Goal: Task Accomplishment & Management: Manage account settings

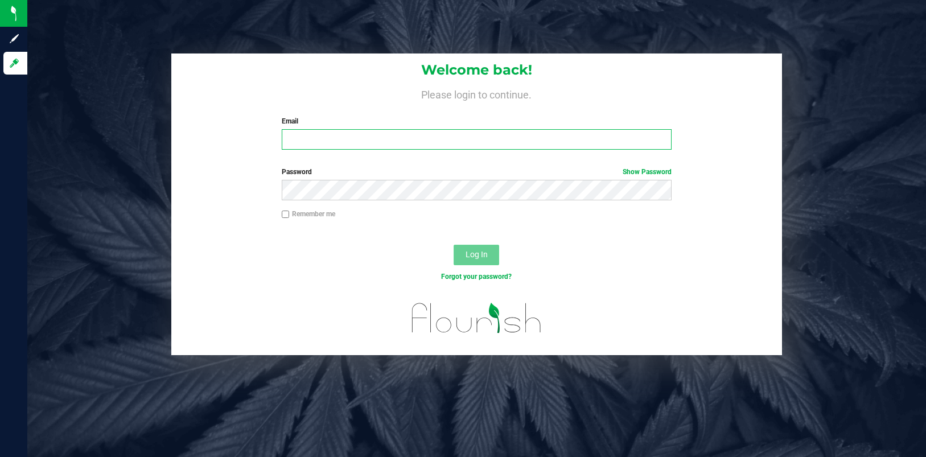
type input "[EMAIL_ADDRESS][DOMAIN_NAME]"
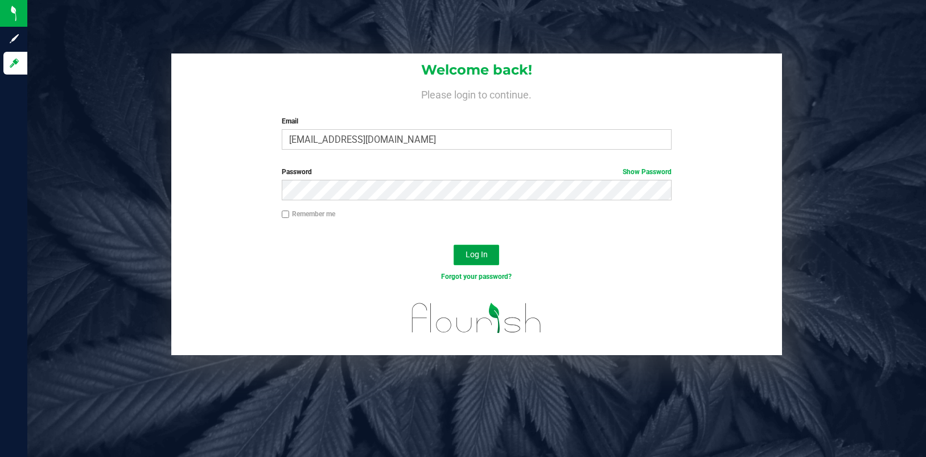
click at [478, 252] on span "Log In" at bounding box center [476, 254] width 22 height 9
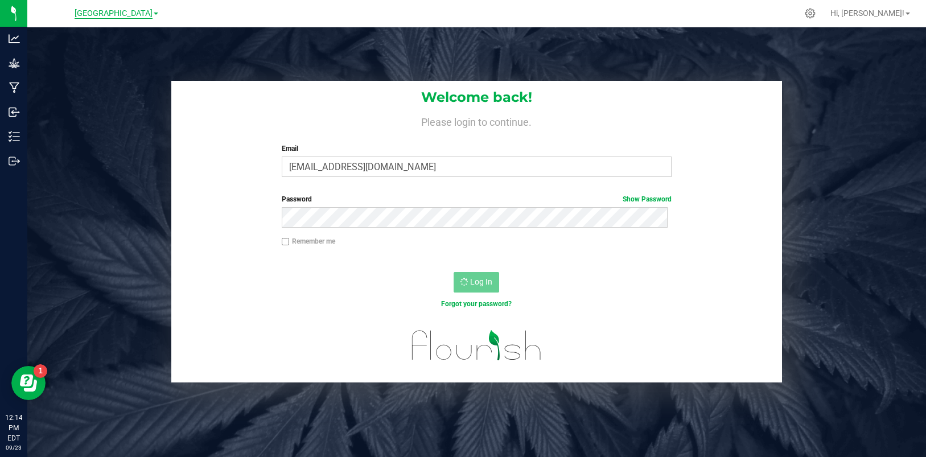
click at [151, 13] on span "[GEOGRAPHIC_DATA]" at bounding box center [114, 14] width 78 height 10
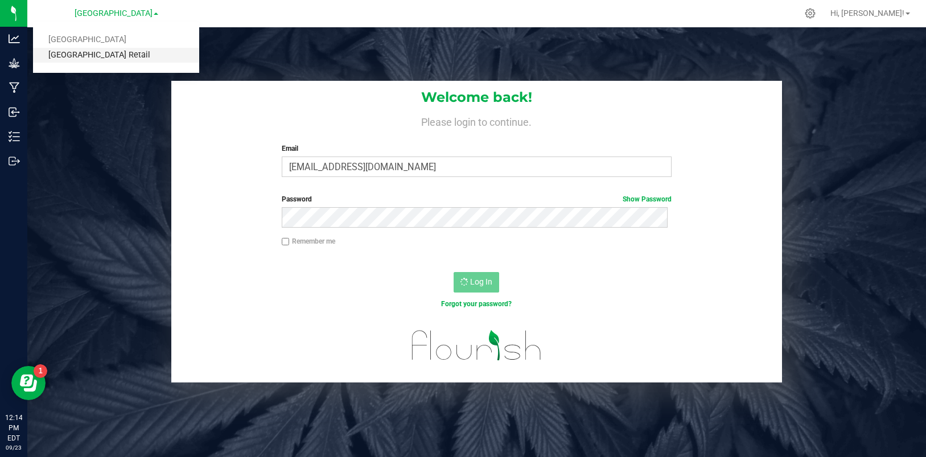
click at [124, 52] on link "[GEOGRAPHIC_DATA] Retail" at bounding box center [116, 55] width 166 height 15
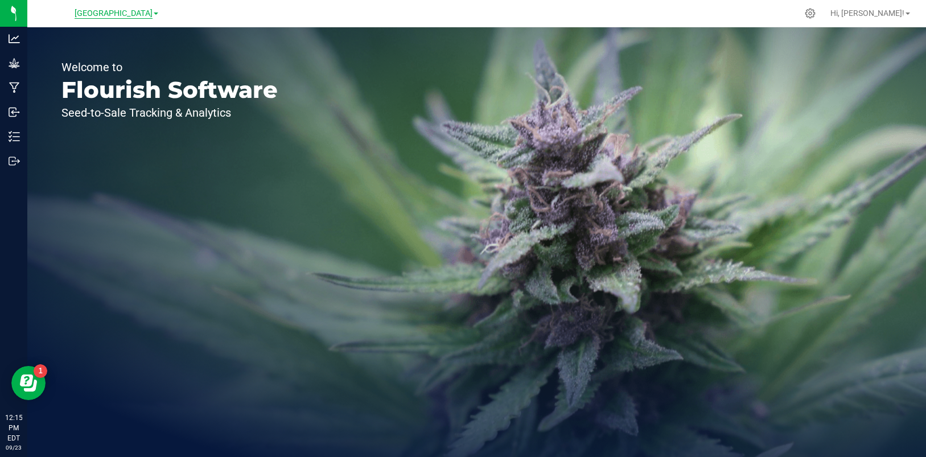
click at [150, 13] on span "[GEOGRAPHIC_DATA]" at bounding box center [114, 14] width 78 height 10
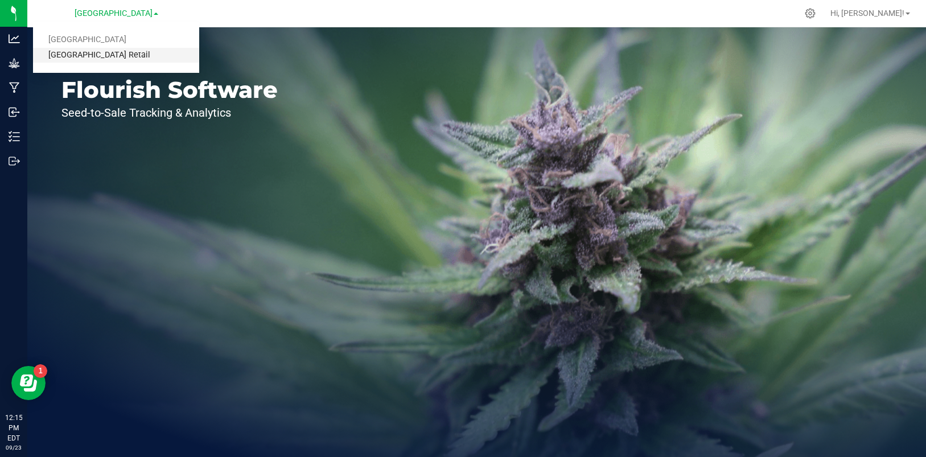
click at [109, 49] on link "[GEOGRAPHIC_DATA] Retail" at bounding box center [116, 55] width 166 height 15
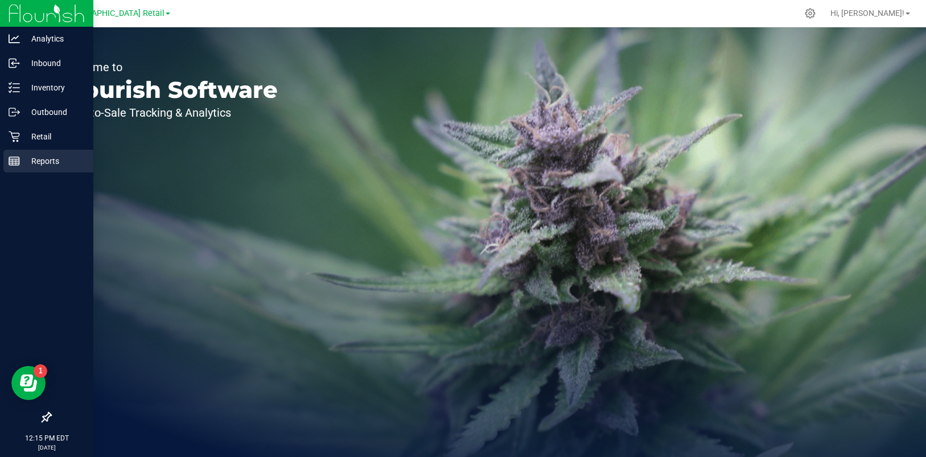
click at [18, 162] on icon at bounding box center [14, 160] width 11 height 11
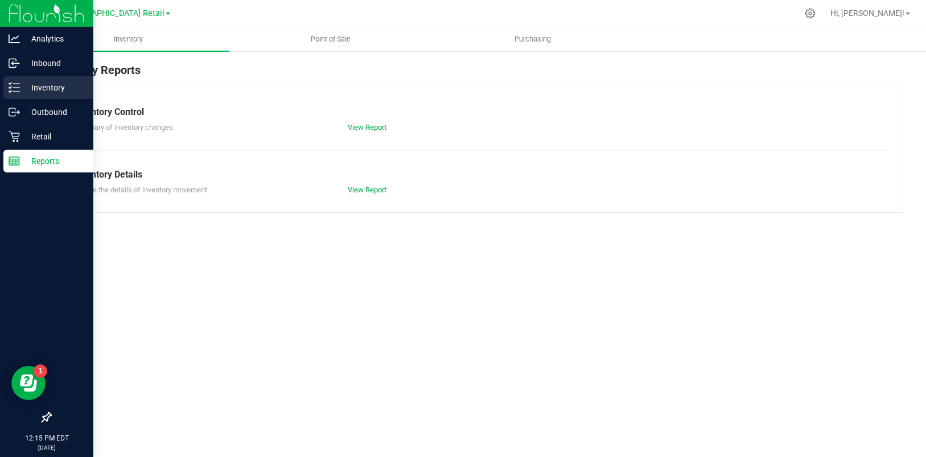
click at [27, 89] on p "Inventory" at bounding box center [54, 88] width 68 height 14
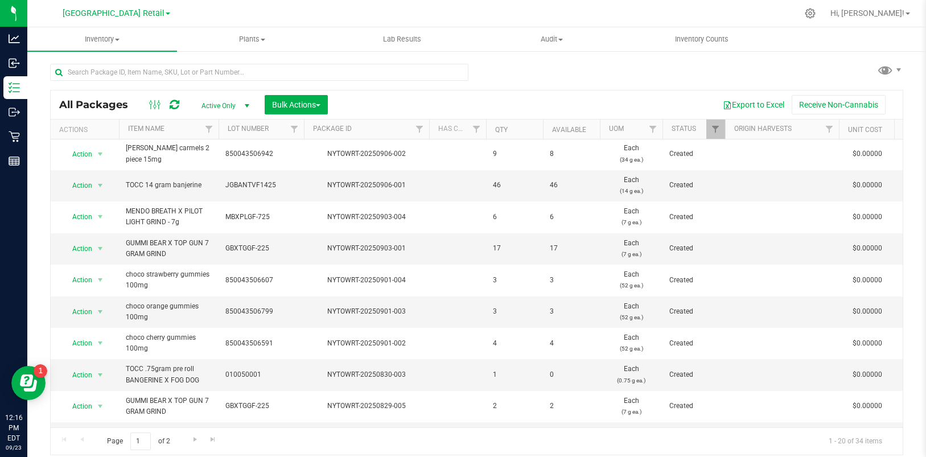
scroll to position [166, 0]
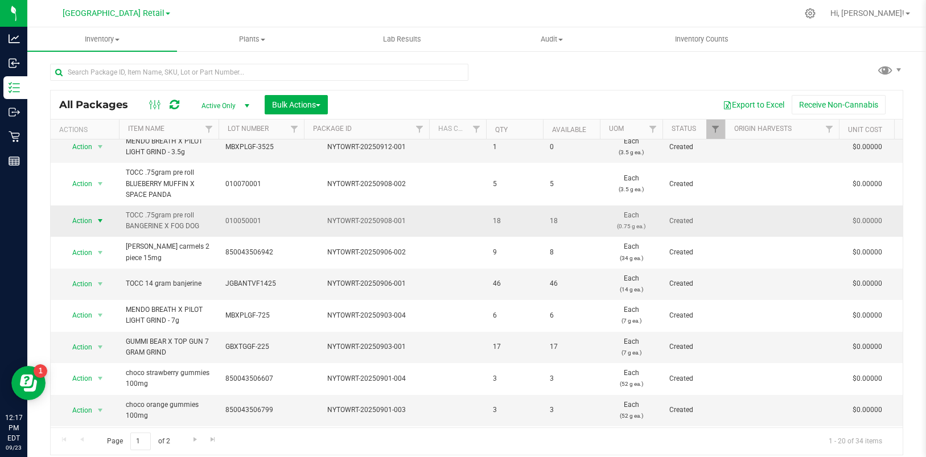
click at [100, 218] on span "select" at bounding box center [100, 220] width 9 height 9
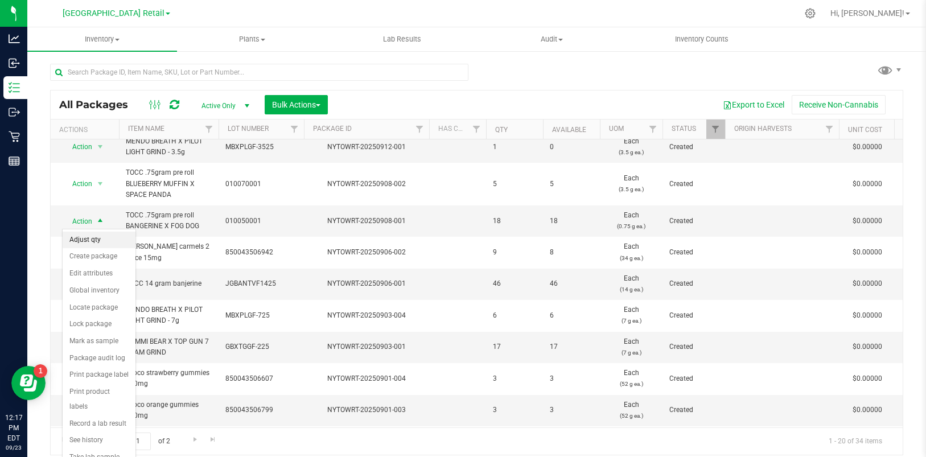
click at [80, 243] on li "Adjust qty" at bounding box center [99, 240] width 73 height 17
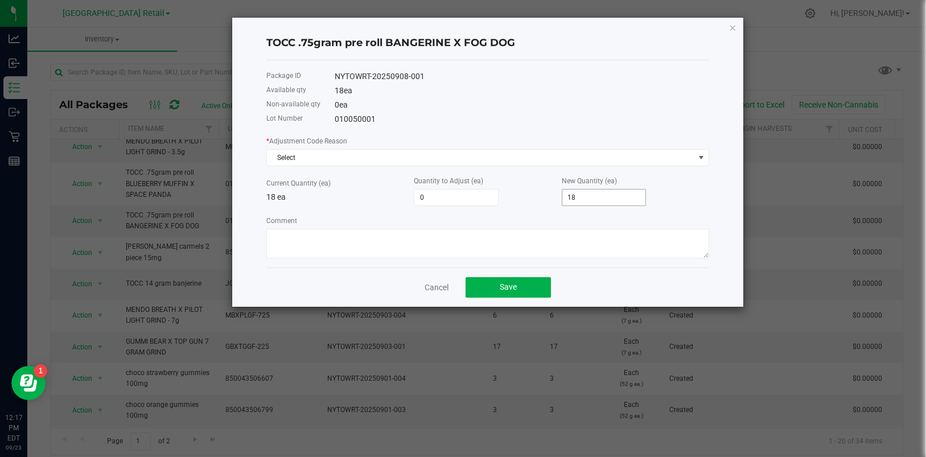
click at [592, 200] on input "18" at bounding box center [604, 197] width 84 height 16
type input "-17"
type input "1"
type input "19"
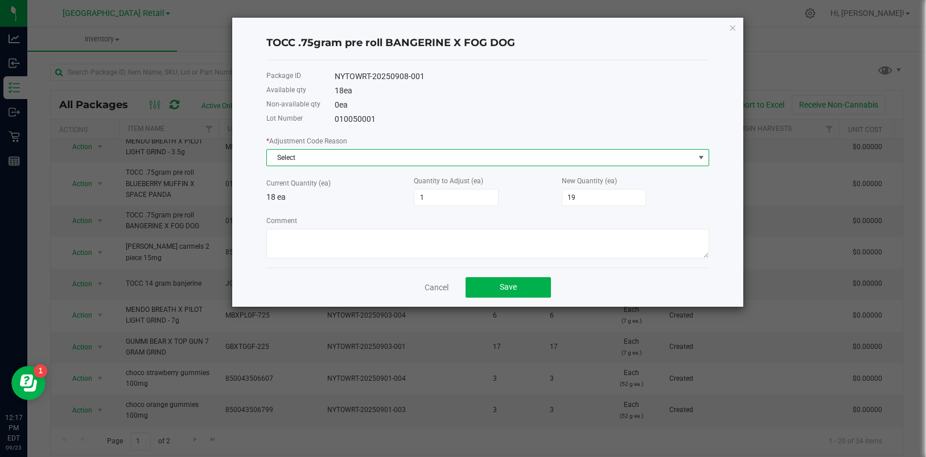
click at [698, 153] on span "NO DATA FOUND" at bounding box center [700, 157] width 9 height 9
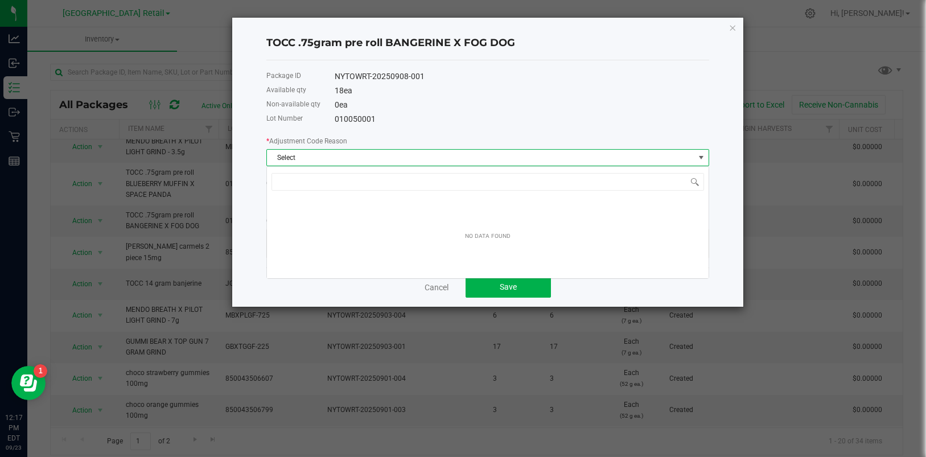
scroll to position [17, 443]
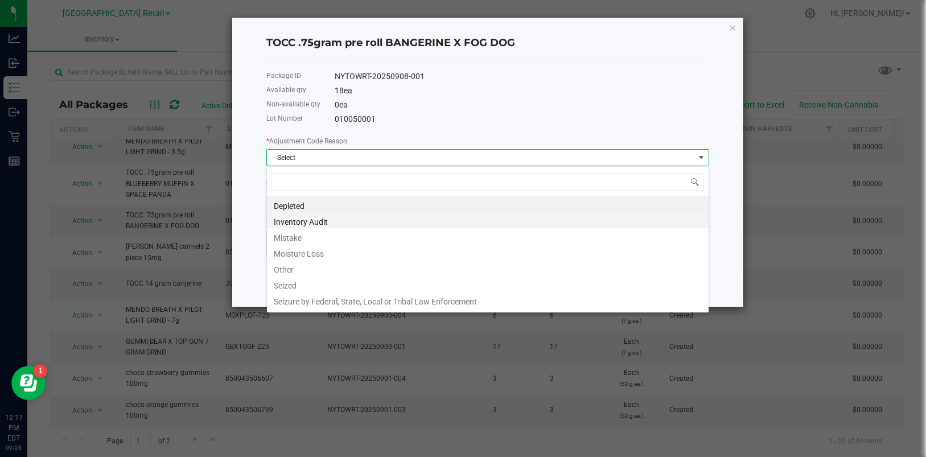
click at [321, 220] on li "Inventory Audit" at bounding box center [488, 220] width 442 height 16
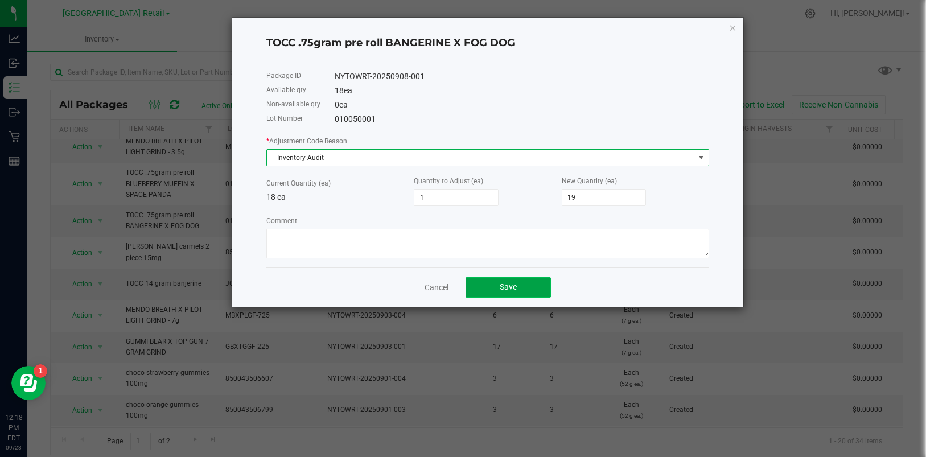
click at [504, 284] on span "Save" at bounding box center [508, 286] width 17 height 9
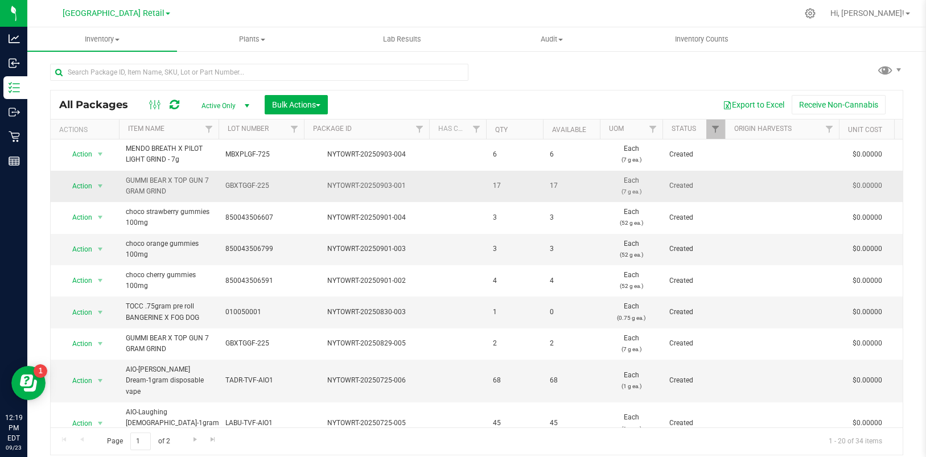
scroll to position [361, 0]
